Goal: Information Seeking & Learning: Understand process/instructions

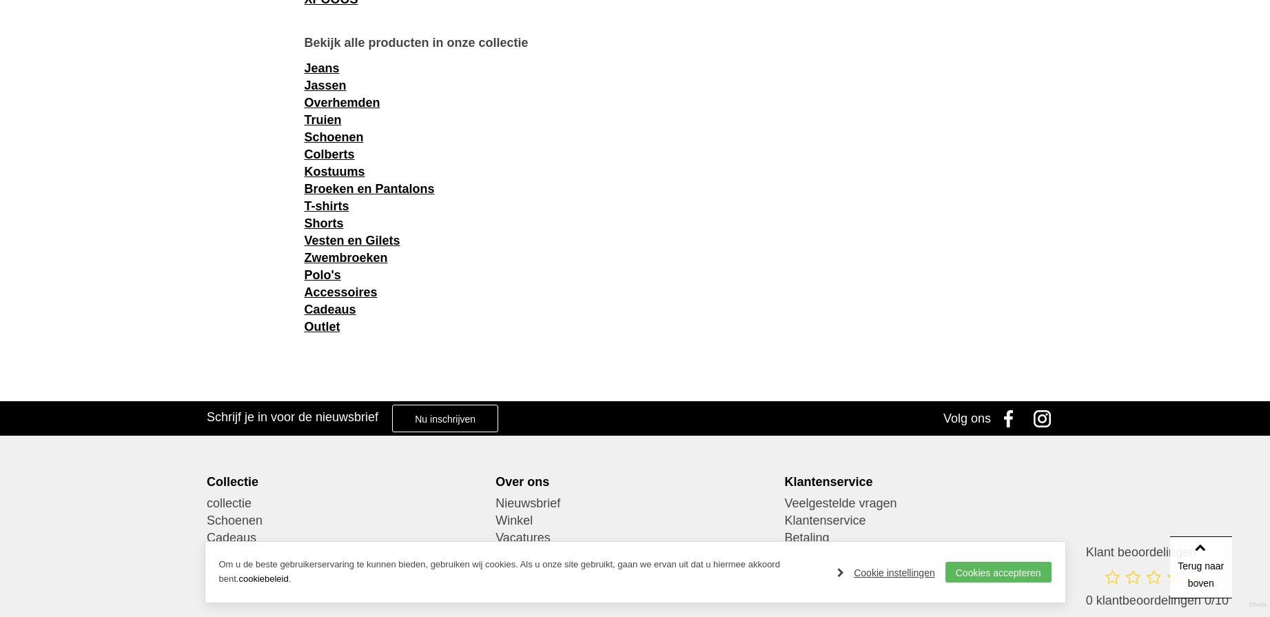
scroll to position [2153, 0]
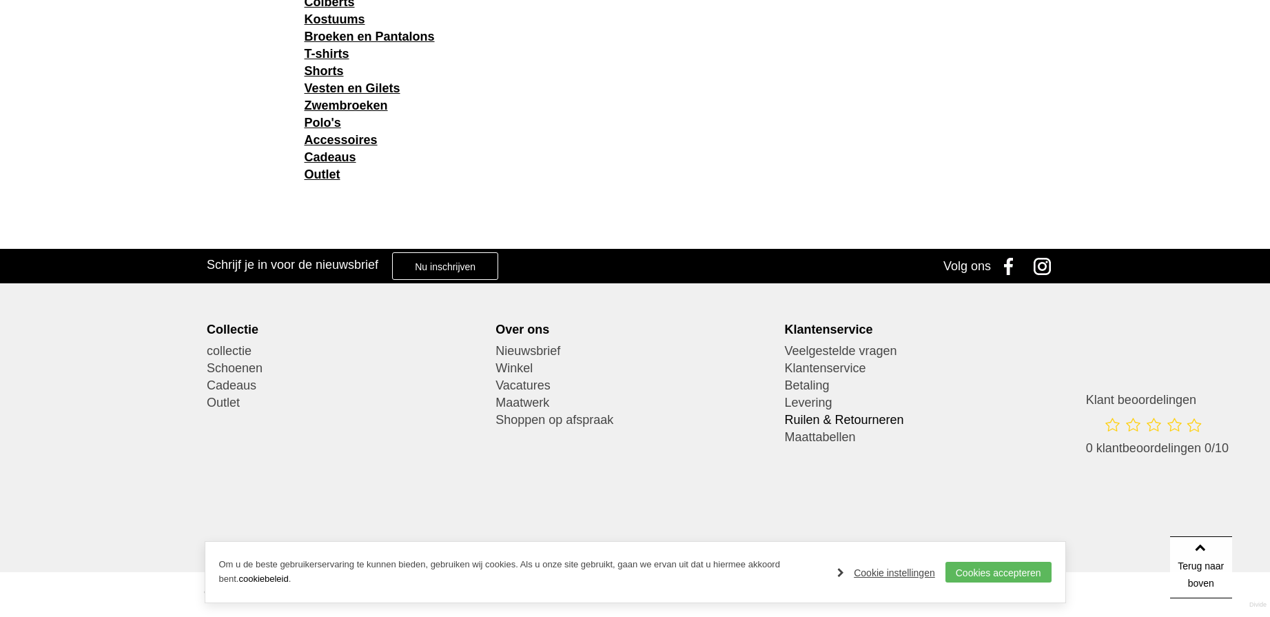
click at [831, 419] on link "Ruilen & Retourneren" at bounding box center [923, 419] width 279 height 17
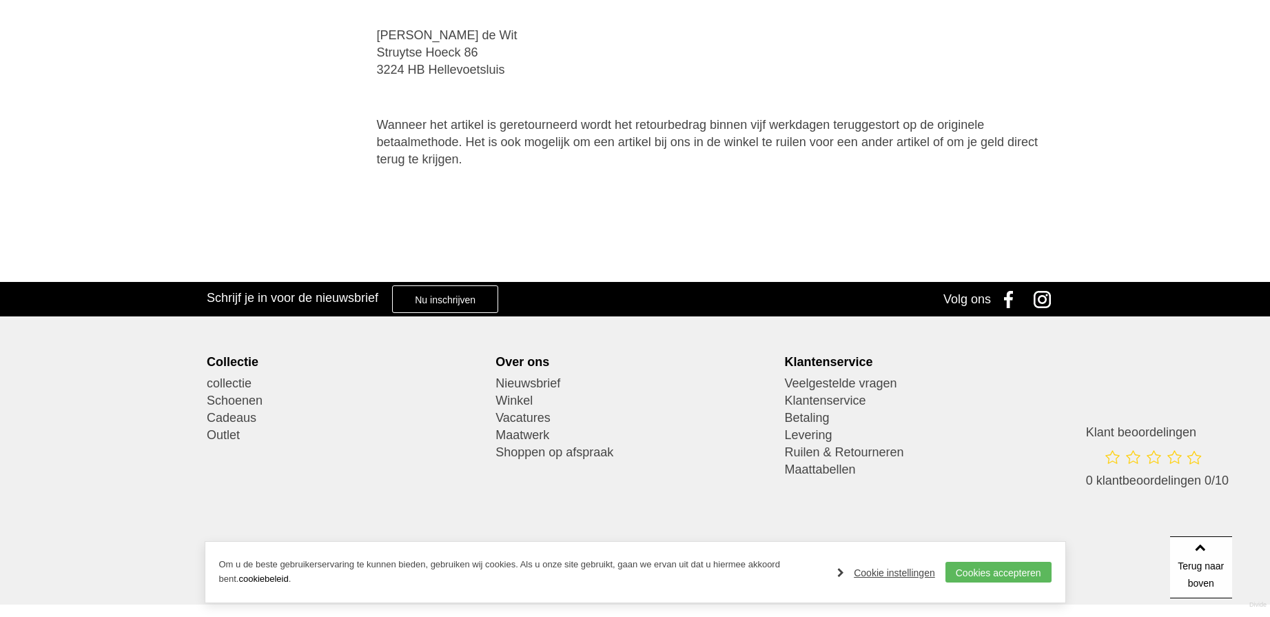
scroll to position [402, 0]
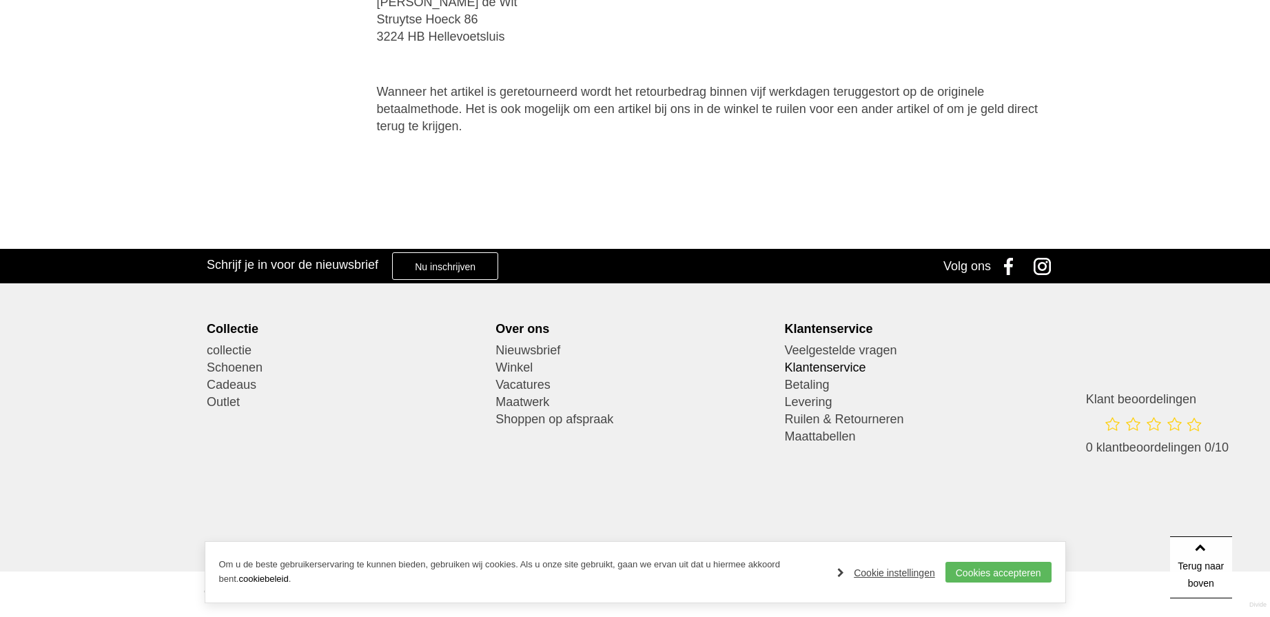
click at [845, 367] on link "Klantenservice" at bounding box center [923, 367] width 279 height 17
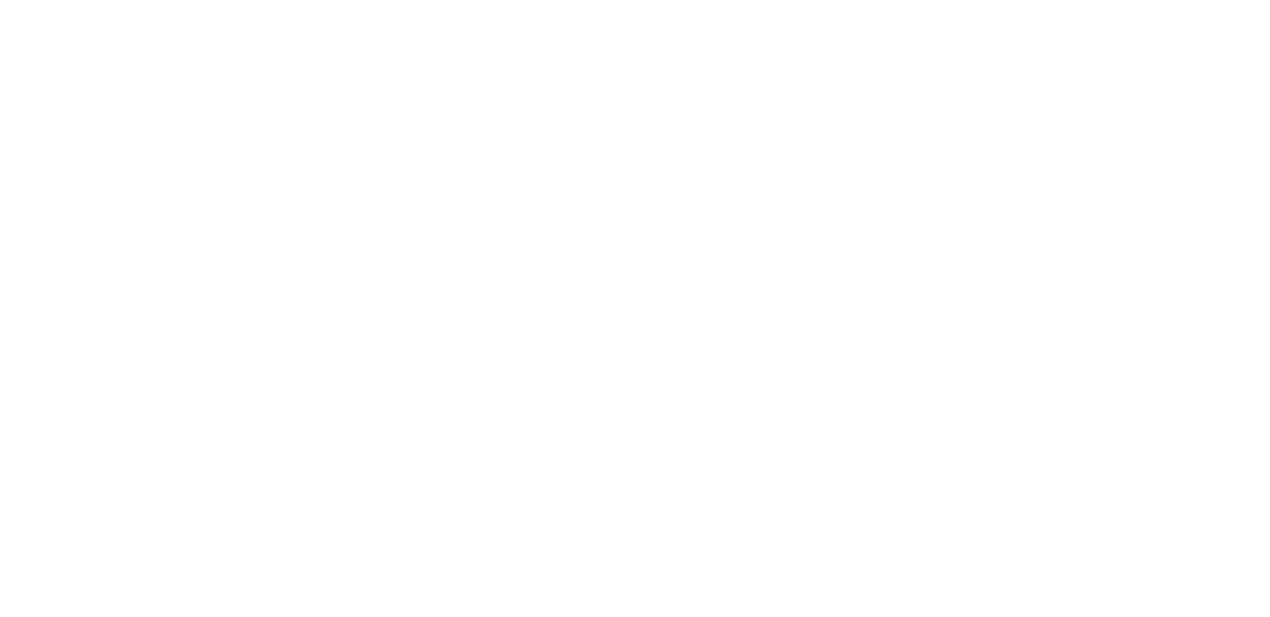
scroll to position [401, 0]
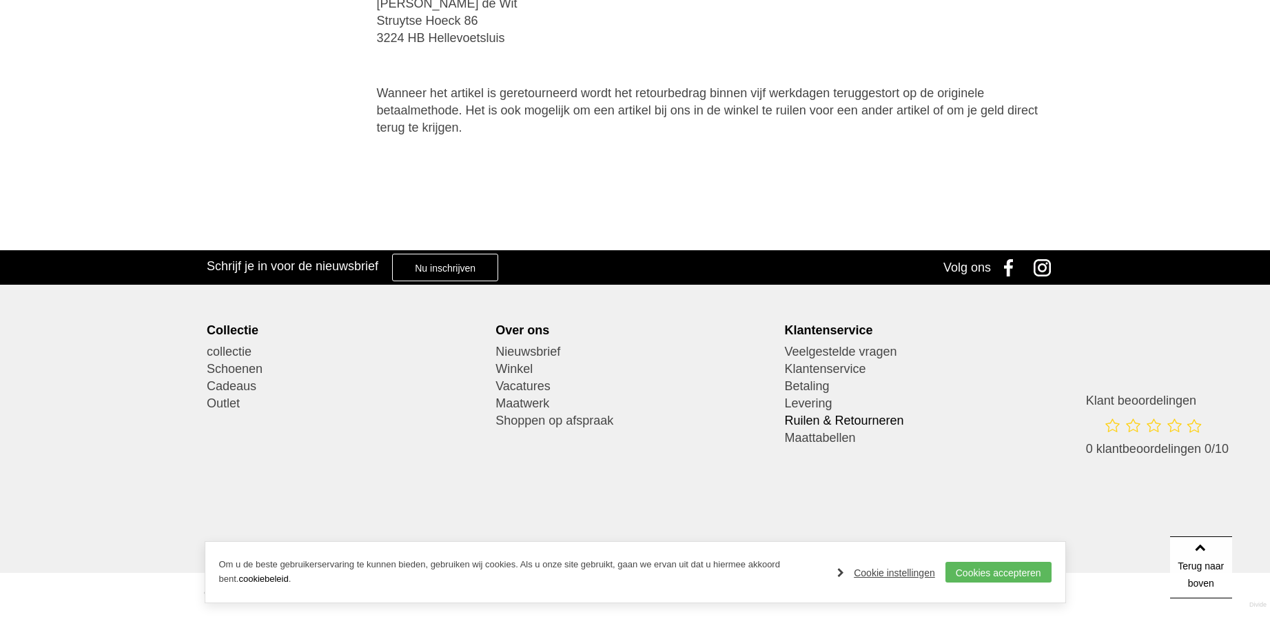
click at [828, 418] on link "Ruilen & Retourneren" at bounding box center [923, 420] width 279 height 17
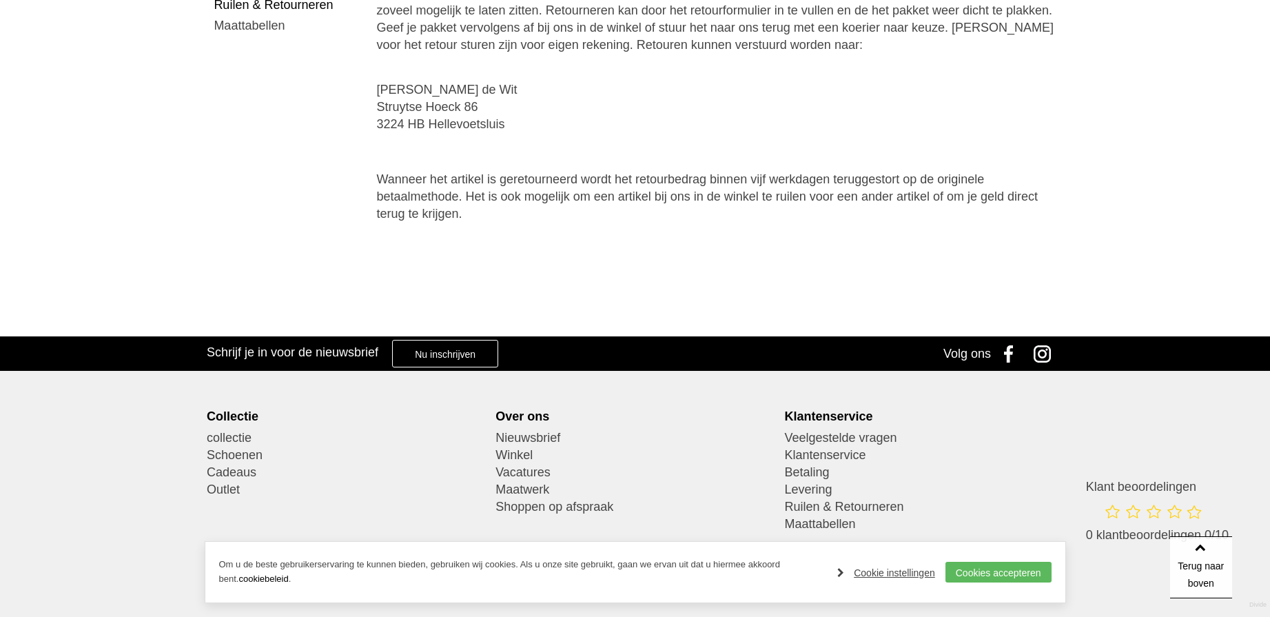
scroll to position [402, 0]
